Goal: Task Accomplishment & Management: Use online tool/utility

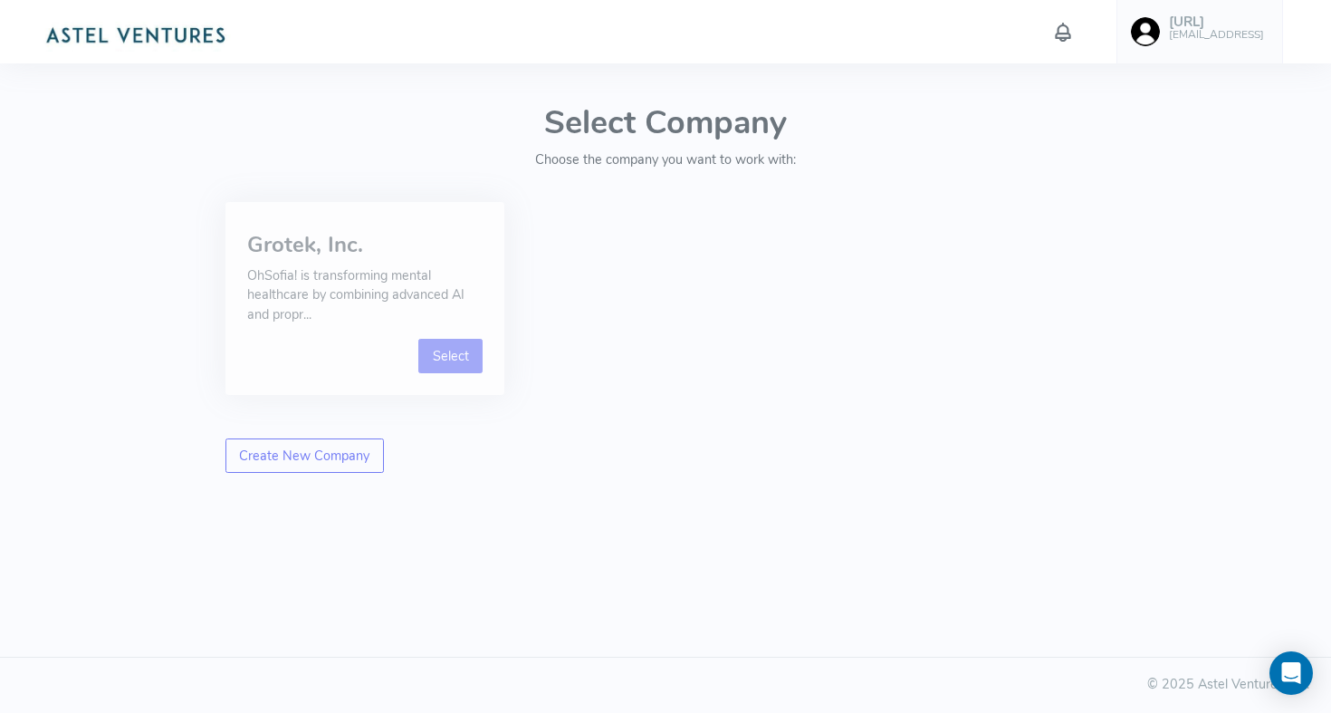
click at [431, 351] on link "Select" at bounding box center [450, 356] width 64 height 34
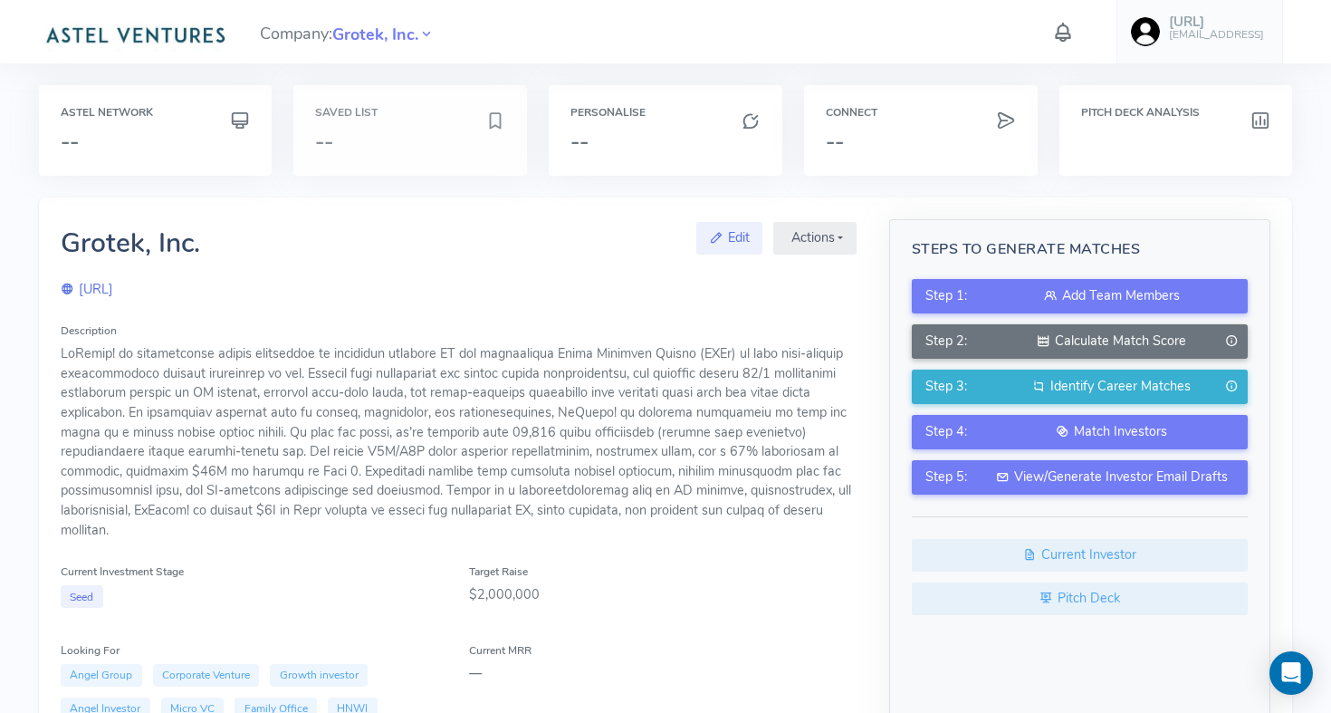
click at [402, 139] on h3 "--" at bounding box center [400, 142] width 170 height 24
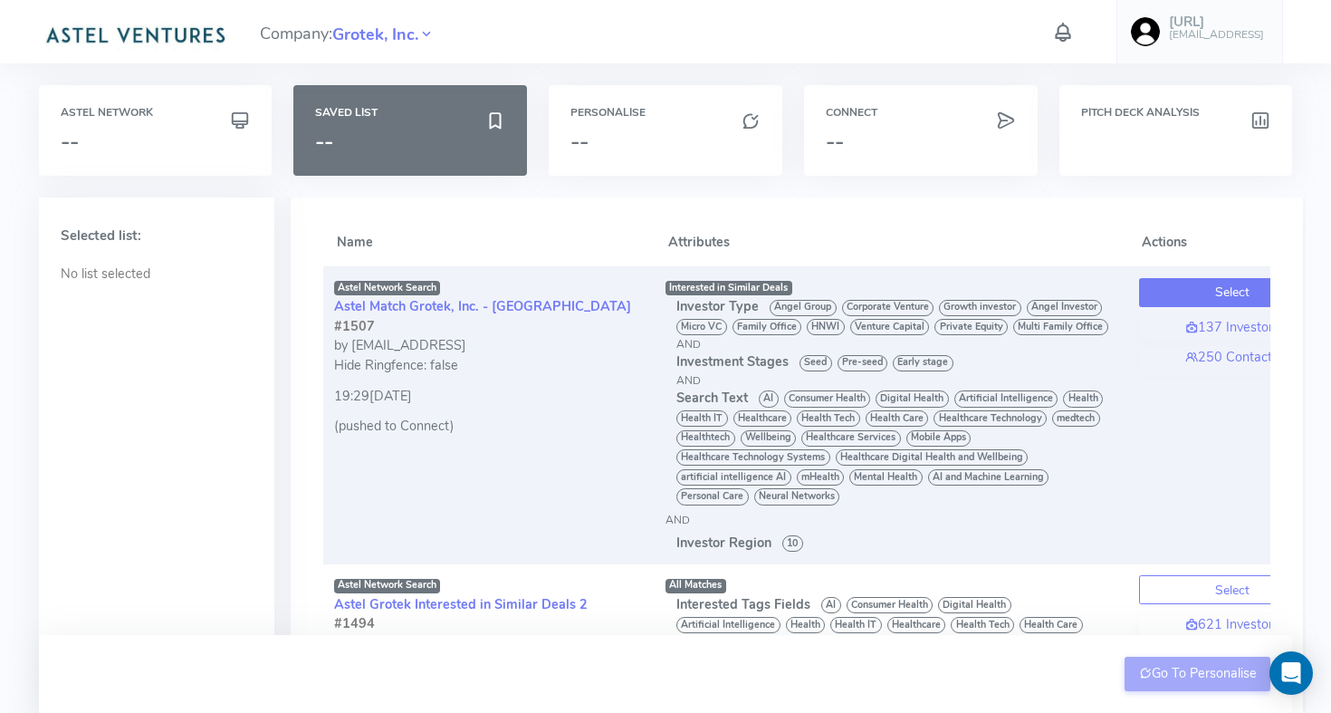
click at [1184, 293] on button "Select" at bounding box center [1232, 292] width 187 height 29
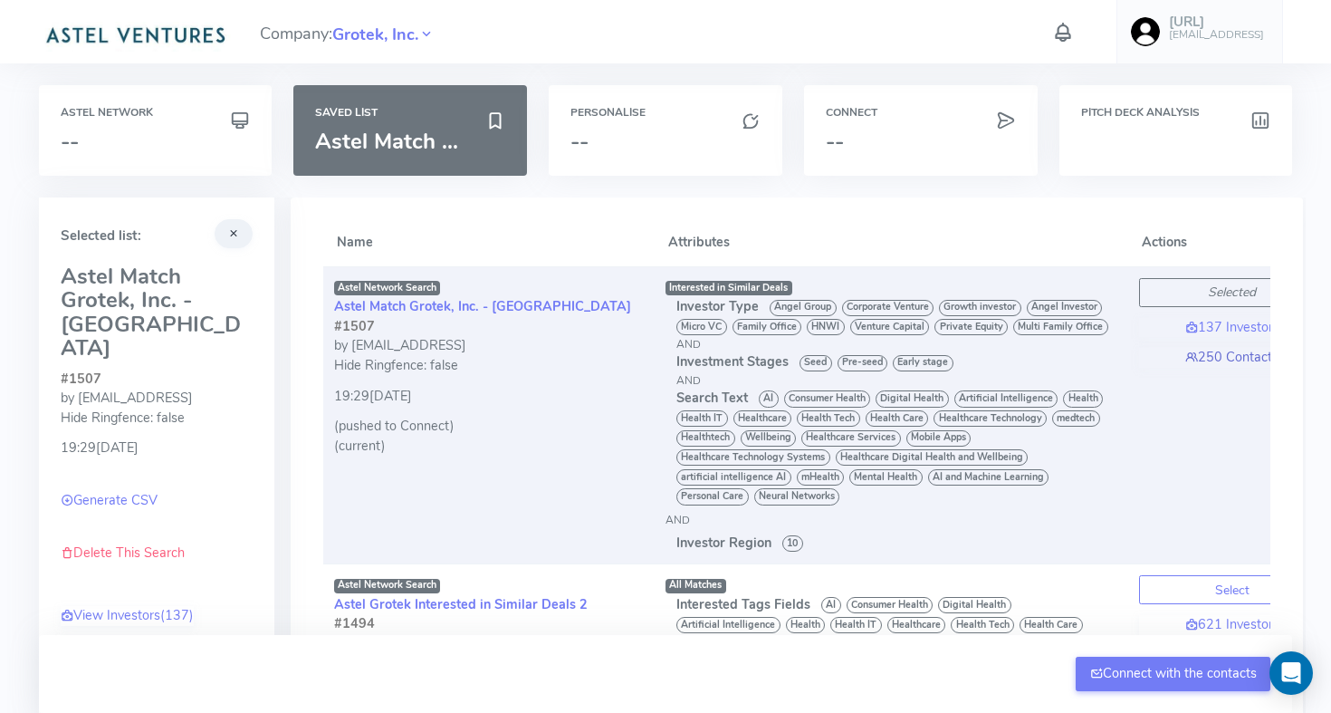
click at [1218, 358] on link "250 Contacts" at bounding box center [1232, 358] width 187 height 20
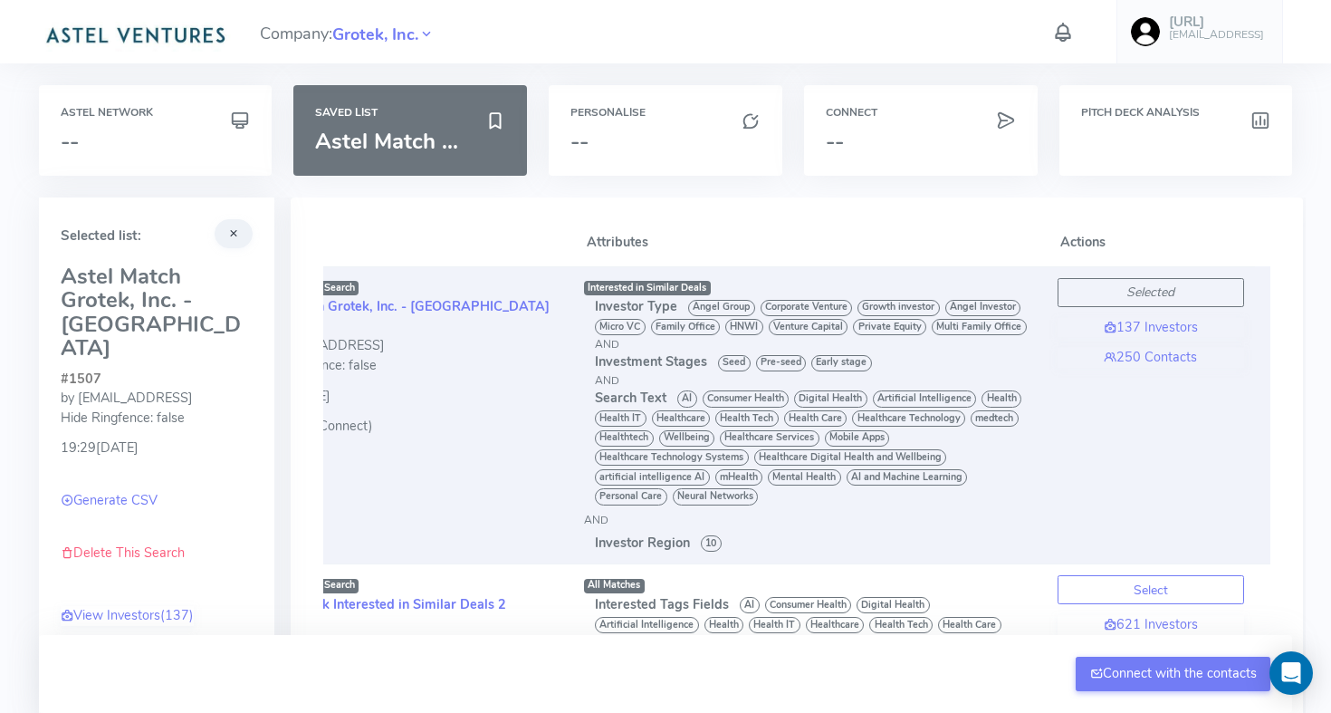
scroll to position [0, 120]
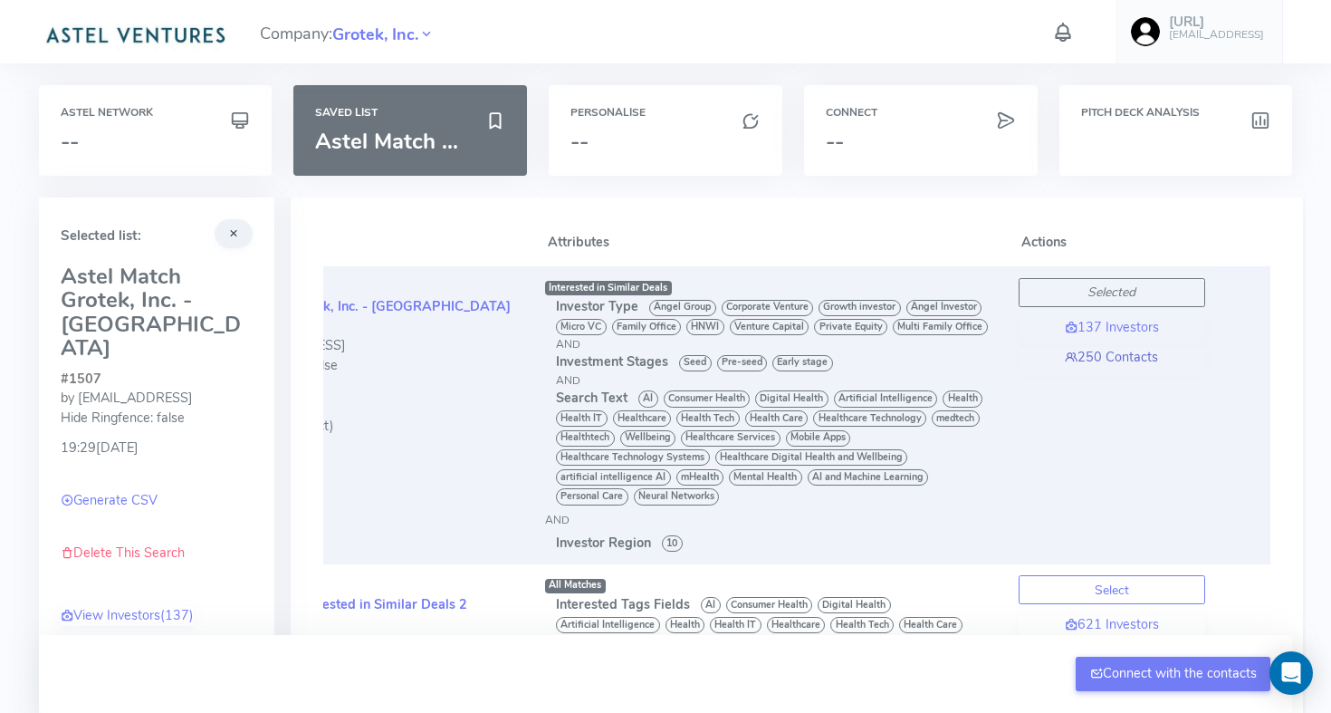
click at [1113, 360] on link "250 Contacts" at bounding box center [1112, 358] width 187 height 20
click at [1131, 350] on link "250 Contacts" at bounding box center [1112, 358] width 187 height 20
click at [1153, 360] on link "250 Contacts" at bounding box center [1112, 358] width 187 height 20
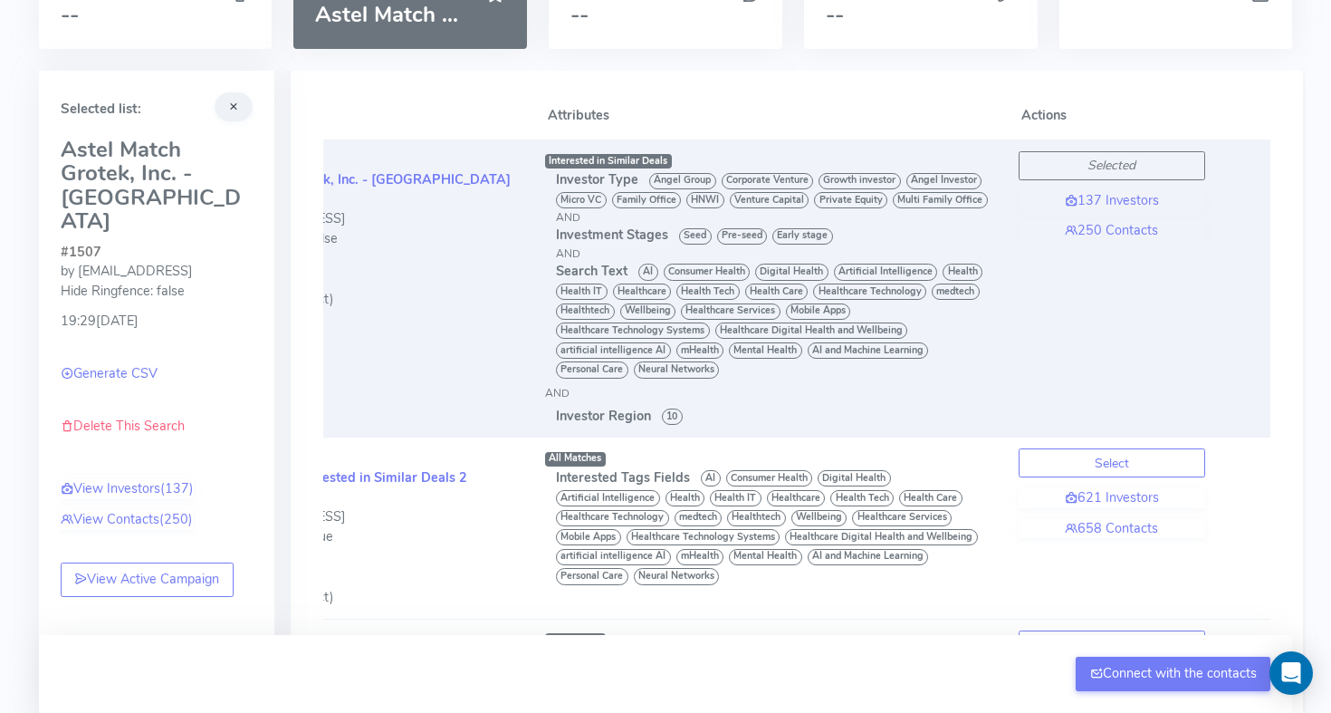
scroll to position [150, 0]
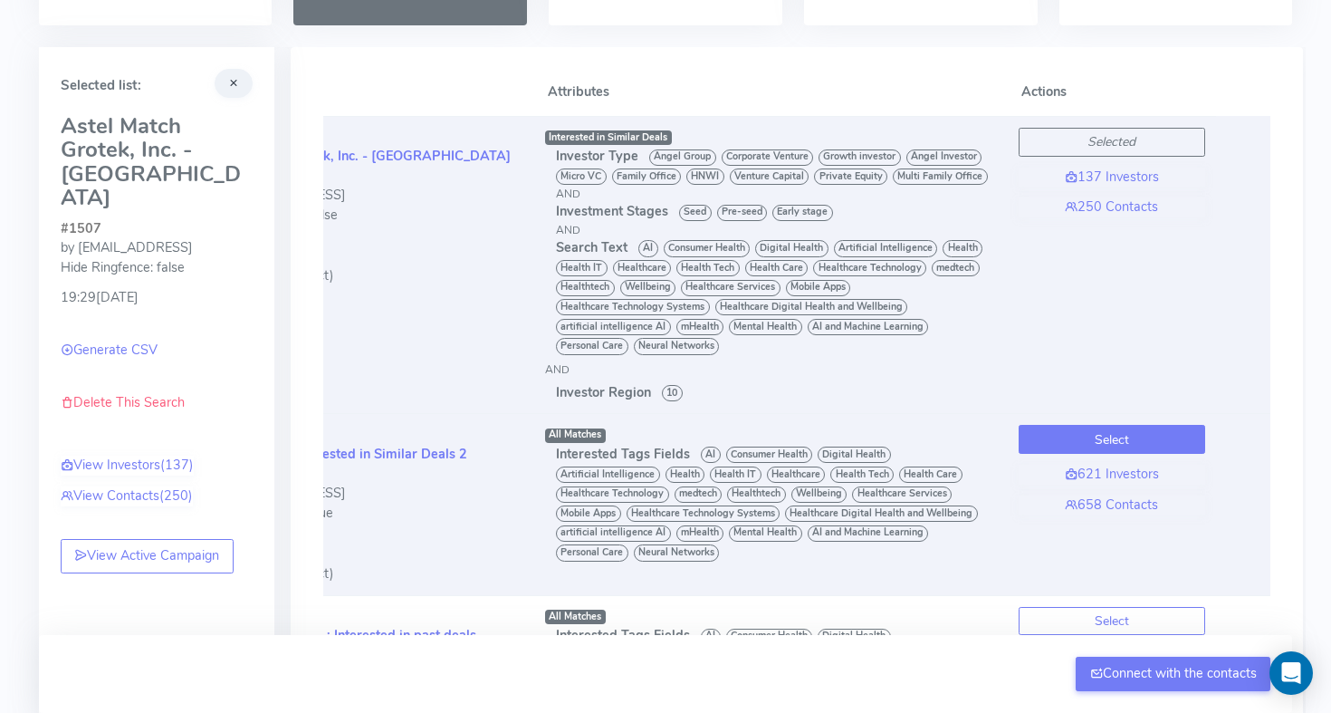
click at [1066, 446] on button "Select" at bounding box center [1112, 439] width 187 height 29
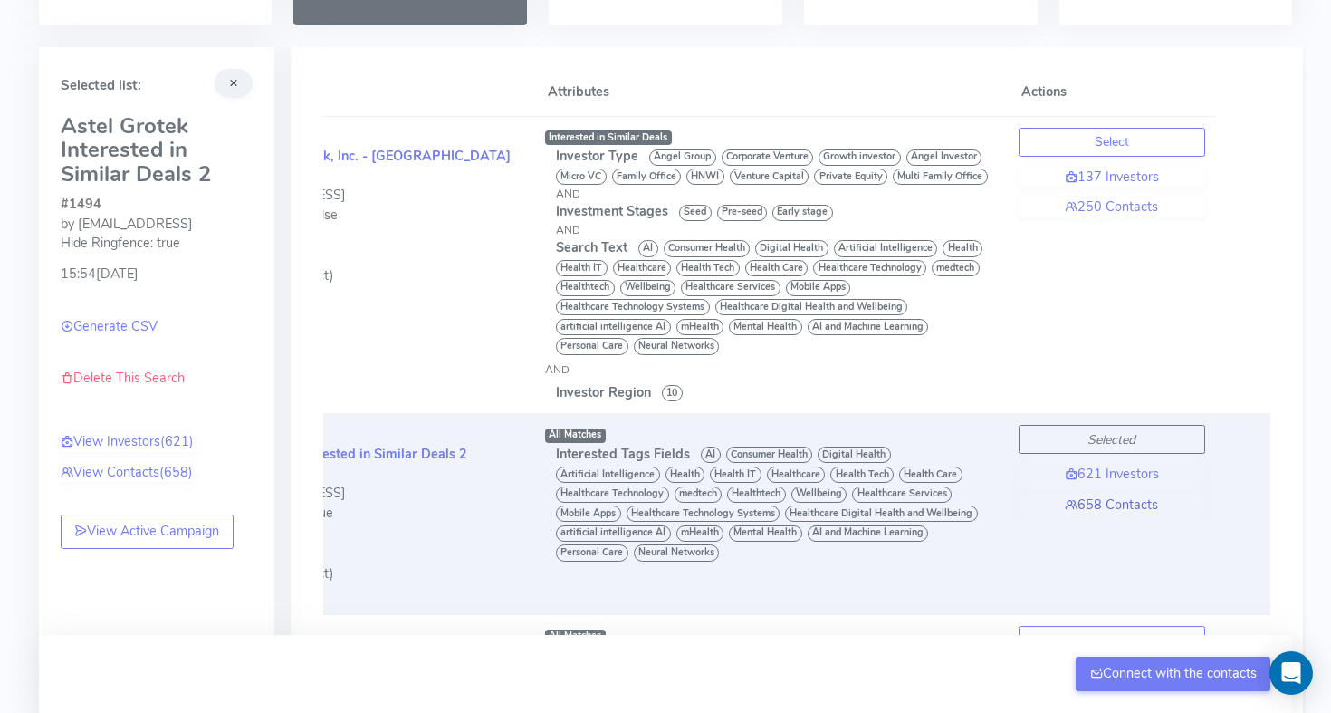
click at [1097, 505] on link "658 Contacts" at bounding box center [1112, 505] width 187 height 20
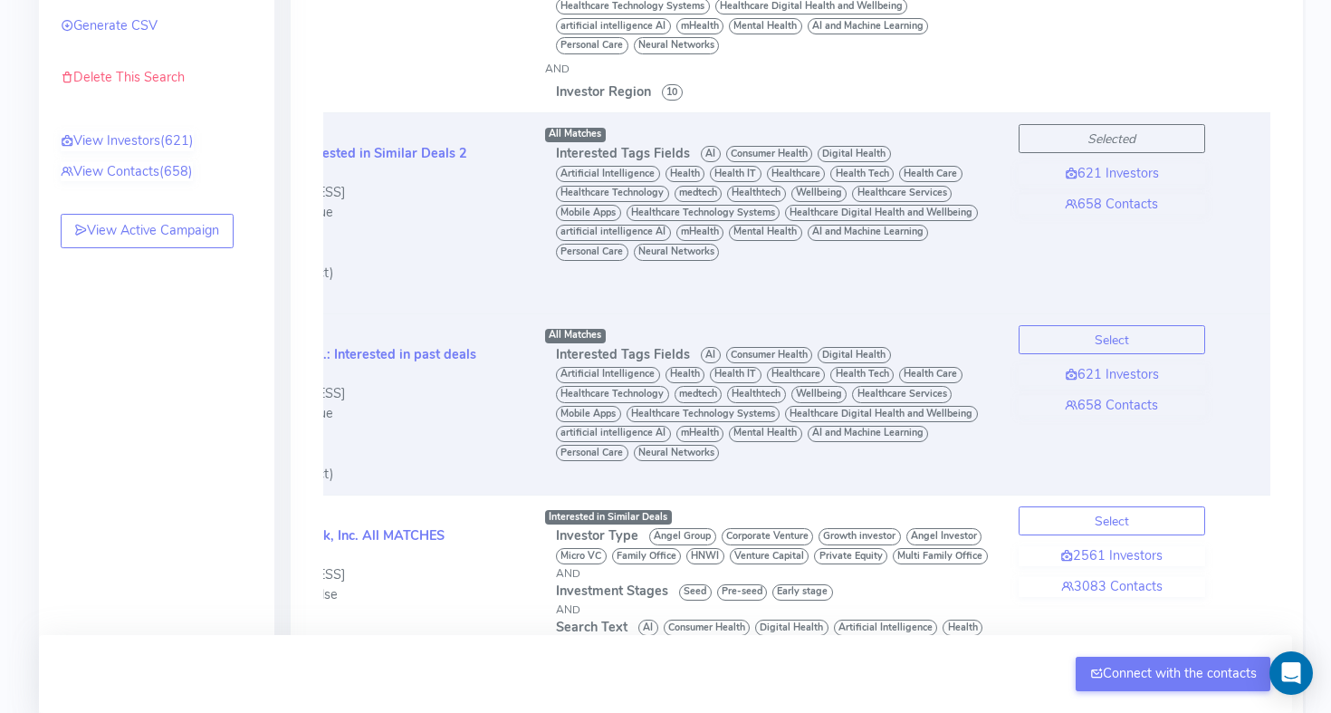
scroll to position [0, 118]
click at [1031, 334] on button "Select" at bounding box center [1115, 339] width 187 height 29
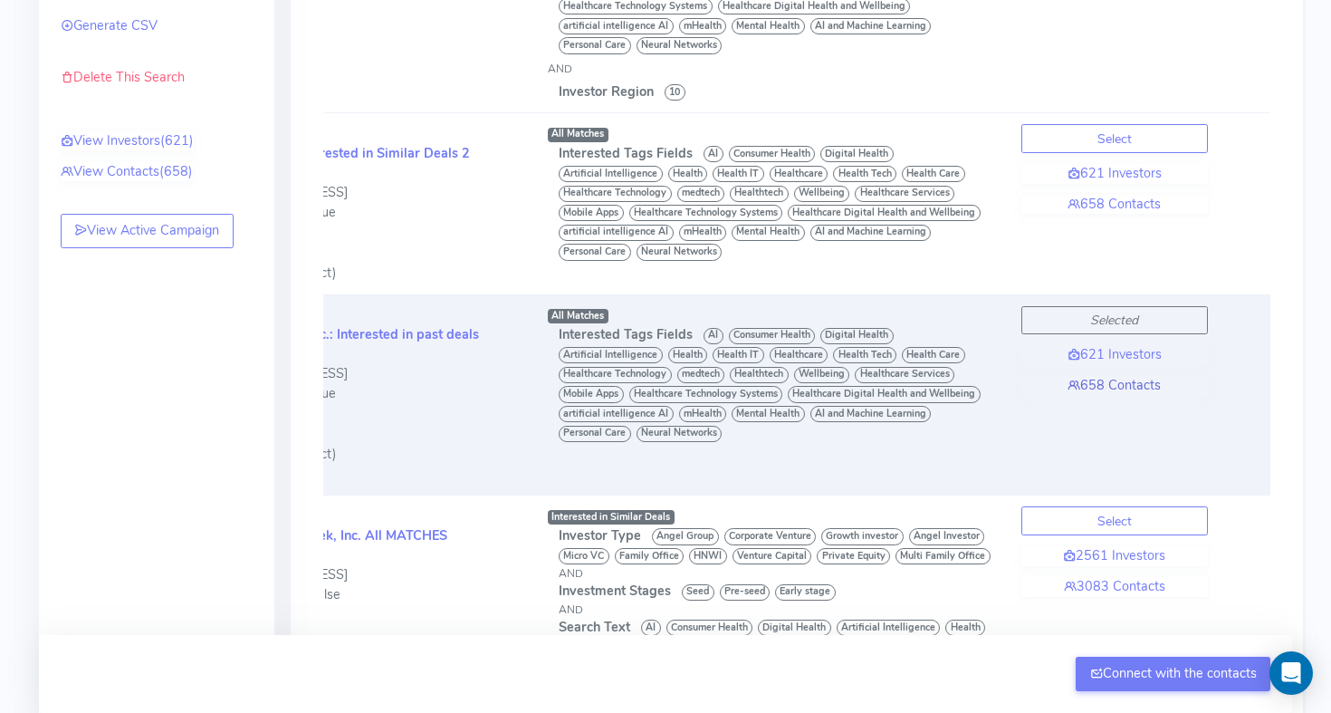
click at [1125, 380] on link "658 Contacts" at bounding box center [1115, 386] width 187 height 20
